Goal: Task Accomplishment & Management: Use online tool/utility

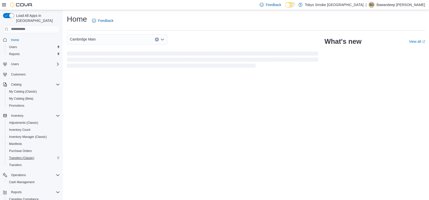
scroll to position [35, 0]
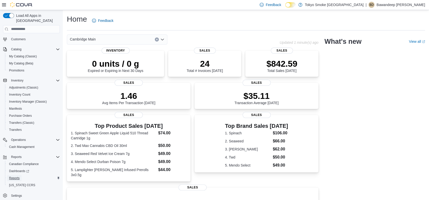
click at [19, 176] on span "Reports" at bounding box center [14, 178] width 11 height 4
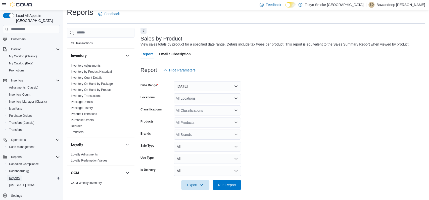
scroll to position [141, 0]
click at [79, 126] on link "Reorder" at bounding box center [76, 126] width 11 height 4
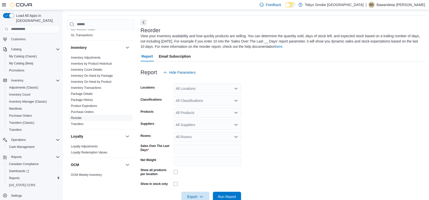
scroll to position [22, 0]
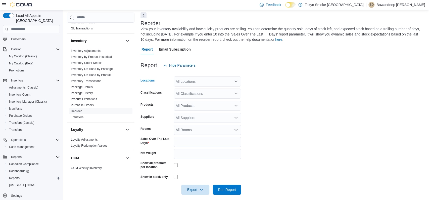
click at [215, 82] on div "All Locations" at bounding box center [206, 81] width 67 height 10
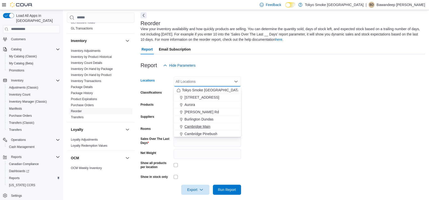
click at [206, 124] on span "Cambridge Main" at bounding box center [197, 126] width 26 height 5
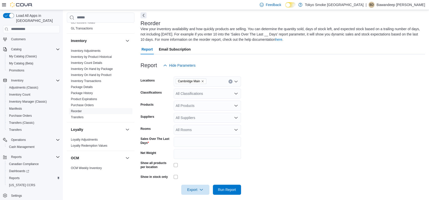
click at [282, 124] on form "Locations [GEOGRAPHIC_DATA] Main Classifications All Classifications Products A…" at bounding box center [282, 132] width 284 height 124
click at [207, 95] on div "All Classifications" at bounding box center [206, 93] width 67 height 10
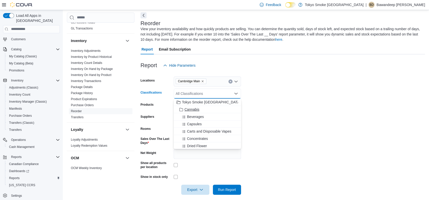
click at [203, 111] on div "Cannabis" at bounding box center [206, 109] width 61 height 5
click at [285, 112] on form "Locations Cambridge Main Classifications Cannabis Combo box. Selected. Cannabis…" at bounding box center [282, 132] width 284 height 124
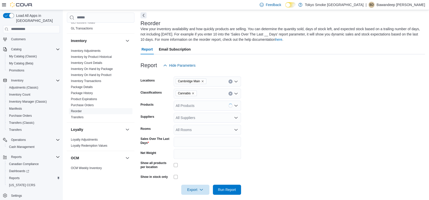
scroll to position [27, 0]
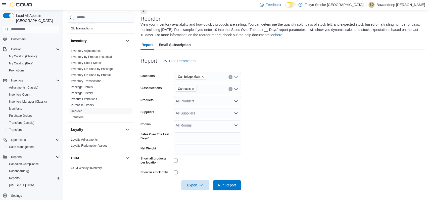
click at [195, 90] on span "Cannabis" at bounding box center [186, 88] width 17 height 5
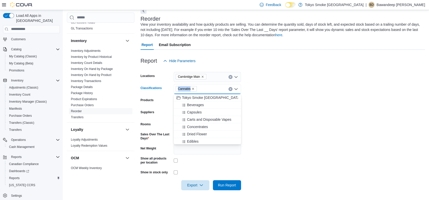
click at [195, 90] on span "Cannabis" at bounding box center [186, 88] width 17 height 5
click at [194, 87] on icon "Remove Cannabis from selection in this group" at bounding box center [192, 88] width 3 height 3
click at [201, 119] on span "Capsules" at bounding box center [194, 119] width 15 height 5
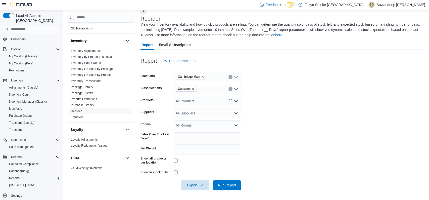
click at [269, 119] on form "Locations [GEOGRAPHIC_DATA] Main Classifications Capsules Products All Products…" at bounding box center [282, 128] width 284 height 124
click at [237, 183] on span "Run Report" at bounding box center [227, 184] width 22 height 10
click at [144, 13] on button "Next" at bounding box center [143, 11] width 6 height 6
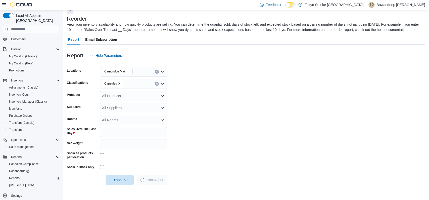
click at [250, 89] on form "Locations [GEOGRAPHIC_DATA] Main Classifications Capsules Products All Products…" at bounding box center [246, 123] width 358 height 124
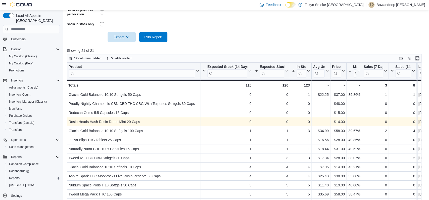
scroll to position [168, 0]
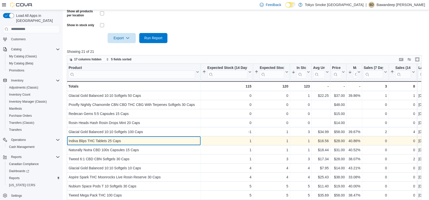
click at [139, 144] on div "Indiva Blips THC Tablets 25 Caps" at bounding box center [134, 141] width 130 height 6
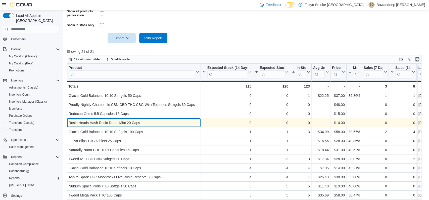
click at [139, 126] on div "Rosin Heads Hash Rosin Drops Mint 20 Caps" at bounding box center [134, 122] width 130 height 6
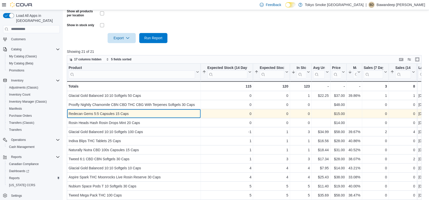
click at [142, 116] on div "Redecan Gems 5:5 Capsules 15 Caps" at bounding box center [134, 113] width 130 height 6
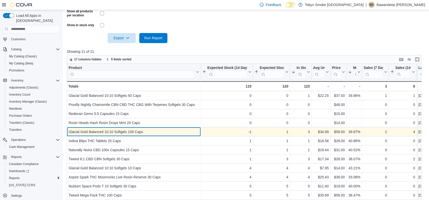
click at [144, 135] on div "Glacial Gold Balanced 10:10 Softgels 100 Caps" at bounding box center [134, 132] width 130 height 6
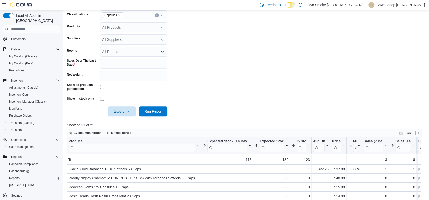
click at [202, 93] on form "Locations [GEOGRAPHIC_DATA] Main Classifications Capsules Products All Products…" at bounding box center [246, 54] width 358 height 124
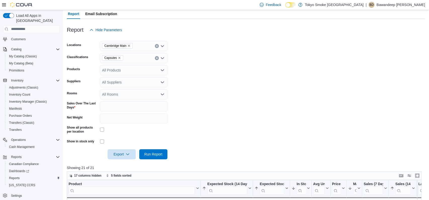
scroll to position [46, 0]
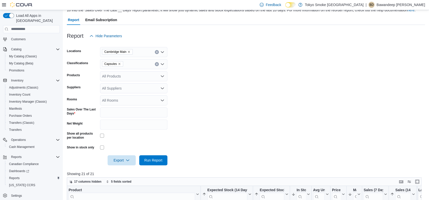
click at [122, 67] on span "Capsules" at bounding box center [112, 64] width 21 height 6
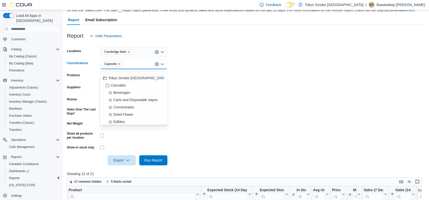
click at [120, 65] on icon "Remove Capsules from selection in this group" at bounding box center [119, 63] width 3 height 3
click at [151, 107] on span "Carts and Disposable Vapes" at bounding box center [135, 106] width 44 height 5
click at [202, 110] on form "Locations Cambridge Main Classifications Carts and Disposable Vapes Combo box. …" at bounding box center [246, 103] width 358 height 124
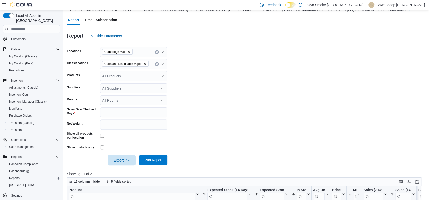
click at [160, 162] on span "Run Report" at bounding box center [153, 159] width 18 height 5
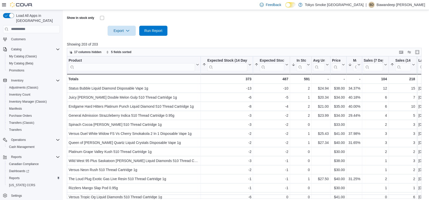
scroll to position [176, 0]
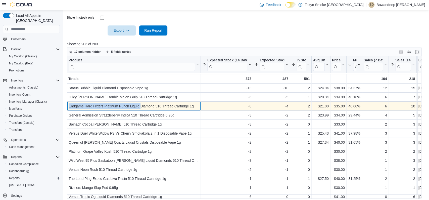
drag, startPoint x: 90, startPoint y: 111, endPoint x: 142, endPoint y: 112, distance: 52.0
click at [142, 110] on div "Endgame Hard Hitters Platinum Punch Liquid Diamond 510 Thread Cartridge 1g - Pr…" at bounding box center [134, 105] width 134 height 9
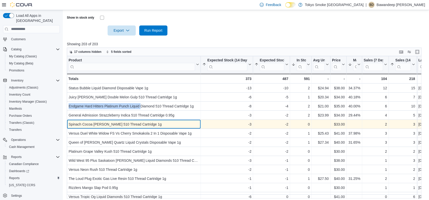
click at [102, 127] on div "Spinach Cocoa [PERSON_NAME] 510 Thread Cartridge 1g" at bounding box center [134, 124] width 130 height 6
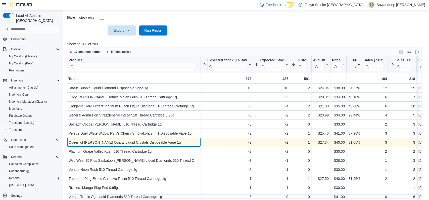
click at [115, 145] on div "Queen of [PERSON_NAME] Quartz Liquid Crystals Disposable Vape 1g" at bounding box center [134, 142] width 130 height 6
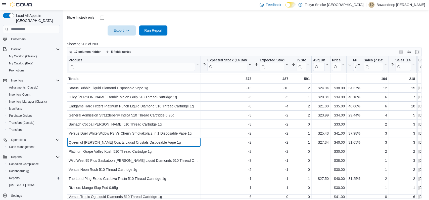
scroll to position [192, 0]
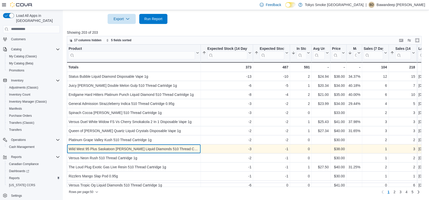
click at [140, 147] on div "Wild West 95 Plus Saskatoon [PERSON_NAME] Liquid Diamonds 510 Thread Cartridge …" at bounding box center [134, 149] width 130 height 6
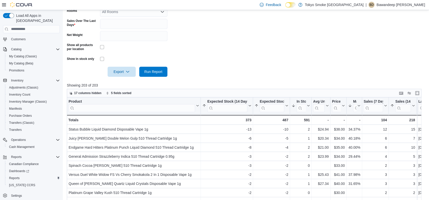
click at [230, 49] on form "Locations Cambridge Main Classifications Carts and Disposable Vapes Products Al…" at bounding box center [246, 15] width 358 height 124
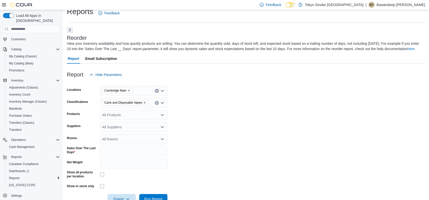
scroll to position [0, 0]
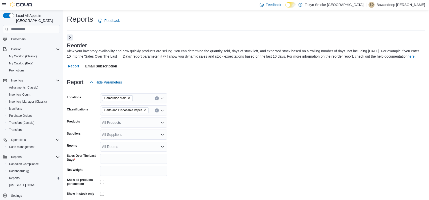
click at [144, 112] on span "Carts and Disposable Vapes" at bounding box center [125, 109] width 42 height 5
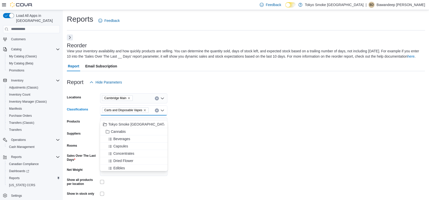
click at [146, 111] on icon "Remove Carts and Disposable Vapes from selection in this group" at bounding box center [144, 109] width 3 height 3
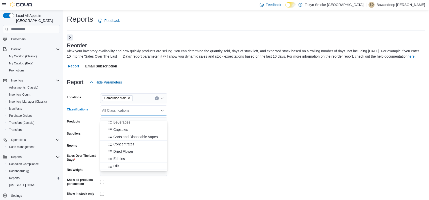
click at [131, 150] on span "Dried Flower" at bounding box center [123, 151] width 20 height 5
click at [214, 149] on form "Locations Cambridge Main Classifications Dried Flower Combo box. Selected. Drie…" at bounding box center [246, 149] width 358 height 124
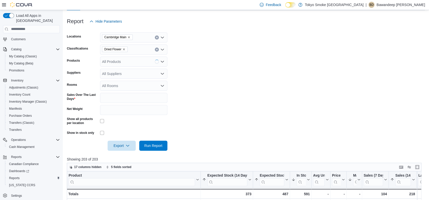
scroll to position [68, 0]
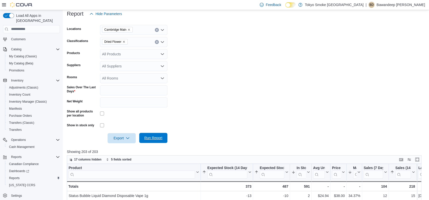
click at [161, 140] on span "Run Report" at bounding box center [153, 137] width 18 height 5
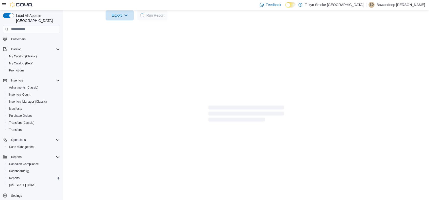
scroll to position [191, 0]
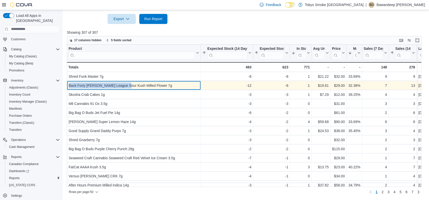
drag, startPoint x: 127, startPoint y: 87, endPoint x: 69, endPoint y: 86, distance: 57.2
click at [69, 86] on div "Back Forty [PERSON_NAME] League Sour Kush Milled Flower 7g" at bounding box center [134, 85] width 130 height 6
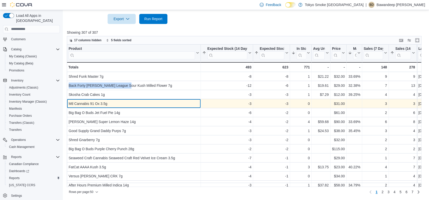
click at [138, 103] on div "Mtl Cannabis 91 Ox 3.5g" at bounding box center [134, 103] width 130 height 6
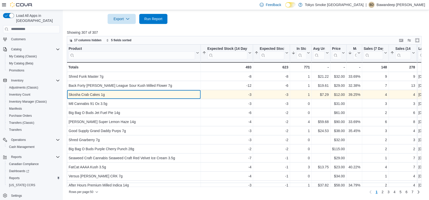
click at [138, 95] on div "Skosha Crab Cakes 1g" at bounding box center [134, 94] width 130 height 6
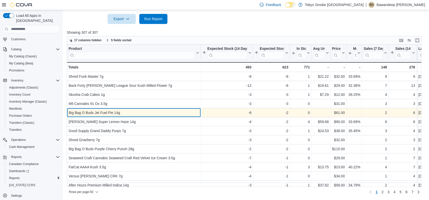
click at [138, 114] on div "Big Bag O Buds Jet Fuel Pie 14g" at bounding box center [134, 112] width 130 height 6
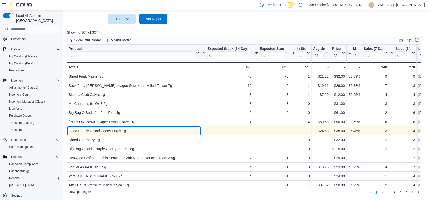
click at [134, 130] on div "Good Supply Grand Daddy Purps 7g" at bounding box center [134, 131] width 130 height 6
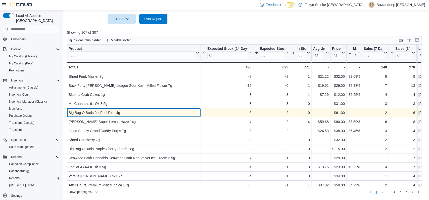
click at [130, 113] on div "Big Bag O Buds Jet Fuel Pie 14g" at bounding box center [134, 112] width 130 height 6
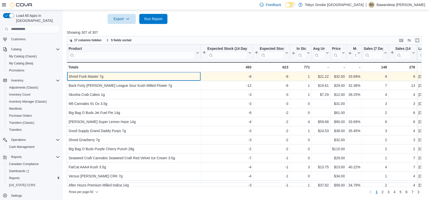
click at [114, 77] on div "Shred Funk Master 7g" at bounding box center [134, 76] width 130 height 6
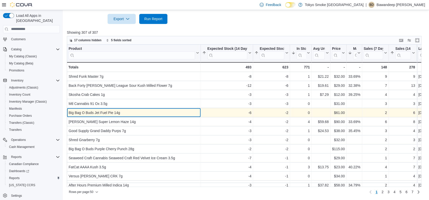
click at [115, 112] on div "Big Bag O Buds Jet Fuel Pie 14g" at bounding box center [134, 112] width 130 height 6
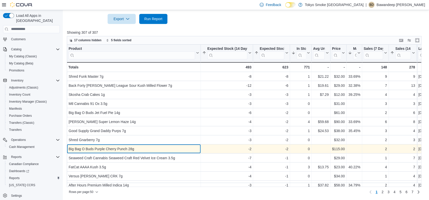
click at [88, 150] on div "Big Bag O Buds Purple Cherry Punch 28g" at bounding box center [134, 149] width 130 height 6
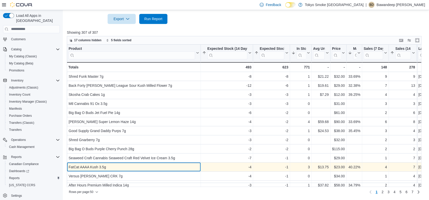
click at [90, 166] on div "FatCat AAAA Kush 3.5g" at bounding box center [134, 167] width 130 height 6
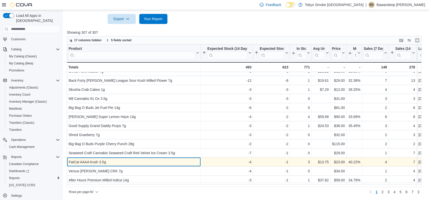
scroll to position [6, 0]
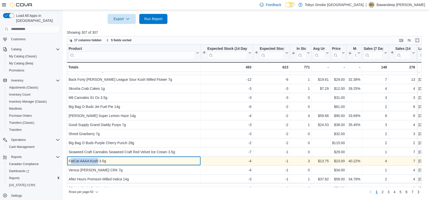
drag, startPoint x: 99, startPoint y: 161, endPoint x: 70, endPoint y: 160, distance: 28.9
click at [70, 160] on div "FatCat AAAA Kush 3.5g" at bounding box center [134, 161] width 130 height 6
copy div "atCat AAAA Kush"
click at [69, 161] on div "FatCat AAAA Kush 3.5g" at bounding box center [134, 161] width 130 height 6
drag, startPoint x: 68, startPoint y: 161, endPoint x: 96, endPoint y: 160, distance: 28.1
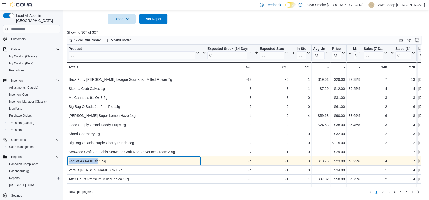
click at [96, 160] on div "FatCat AAAA Kush 3.5g" at bounding box center [134, 161] width 130 height 6
copy div "FatCat AAAA Kush"
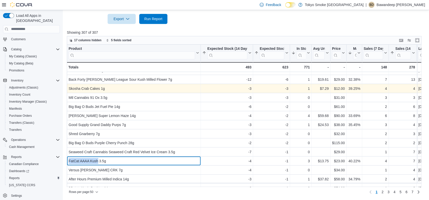
scroll to position [0, 0]
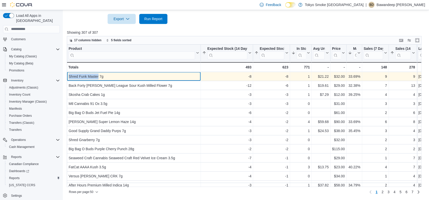
drag, startPoint x: 99, startPoint y: 77, endPoint x: 68, endPoint y: 75, distance: 31.2
click at [68, 75] on div "Shred Funk Master 7g - Product, column 1, row 1" at bounding box center [134, 76] width 134 height 9
copy div "Shred Funk Master"
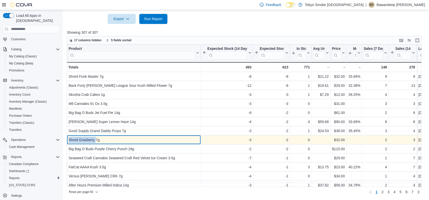
drag, startPoint x: 69, startPoint y: 141, endPoint x: 96, endPoint y: 142, distance: 26.6
click at [96, 142] on div "Shred Gnarberry 7g" at bounding box center [134, 140] width 130 height 6
copy div "Shred Gnarberry"
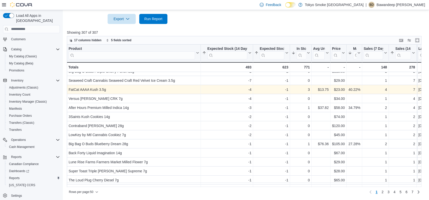
scroll to position [79, 0]
